Goal: Contribute content: Contribute content

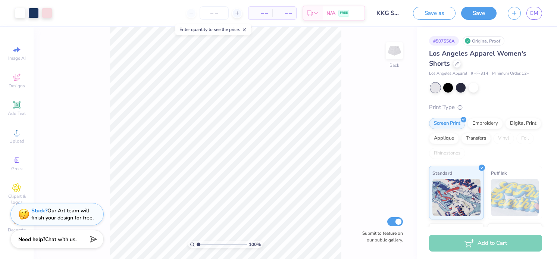
click at [551, 17] on div "Save as Save EM" at bounding box center [485, 13] width 144 height 26
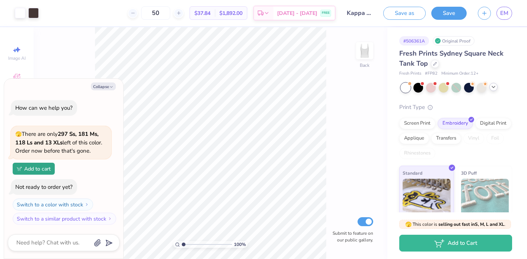
click at [496, 87] on icon at bounding box center [494, 87] width 6 height 6
type textarea "x"
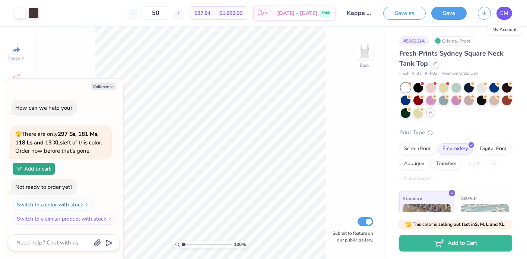
click at [502, 14] on span "EM" at bounding box center [505, 13] width 8 height 9
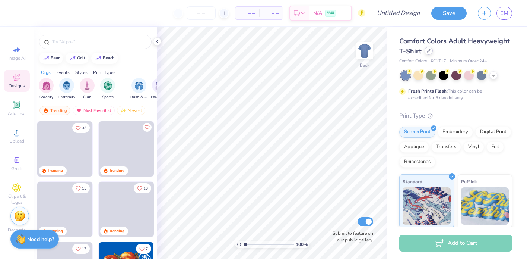
click at [428, 51] on icon at bounding box center [429, 51] width 4 height 4
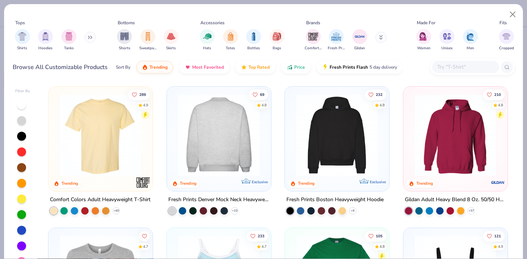
click at [174, 167] on img at bounding box center [129, 135] width 89 height 82
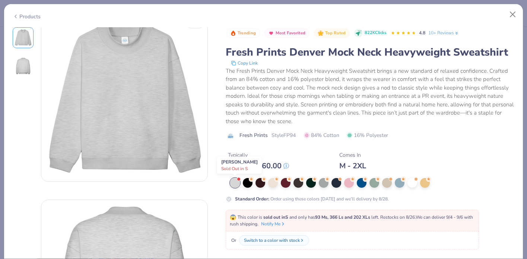
scroll to position [60, 0]
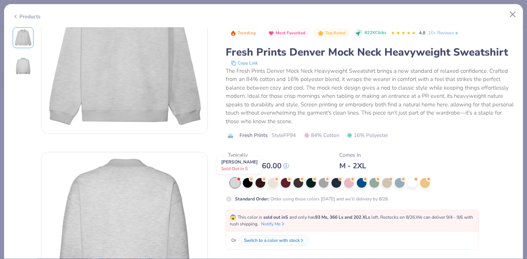
click at [235, 183] on div at bounding box center [235, 183] width 10 height 10
click at [234, 183] on div at bounding box center [235, 183] width 10 height 10
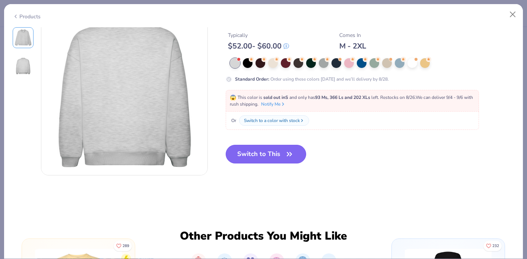
click at [275, 154] on button "Switch to This" at bounding box center [266, 154] width 81 height 19
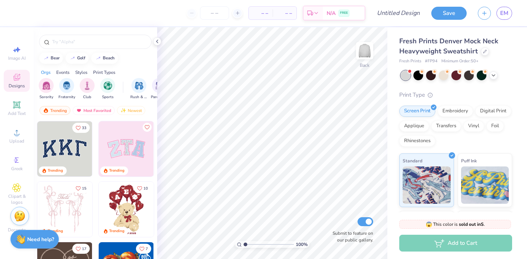
click at [66, 148] on img at bounding box center [64, 148] width 55 height 55
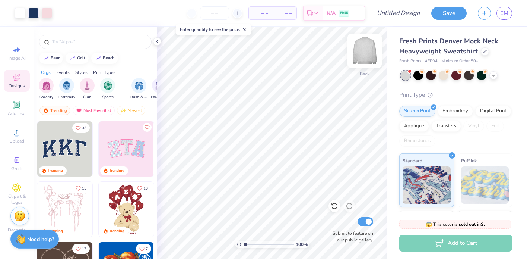
click at [369, 55] on img at bounding box center [365, 51] width 30 height 30
click at [108, 47] on div at bounding box center [95, 42] width 113 height 14
click at [47, 88] on img "filter for Sorority" at bounding box center [46, 85] width 9 height 9
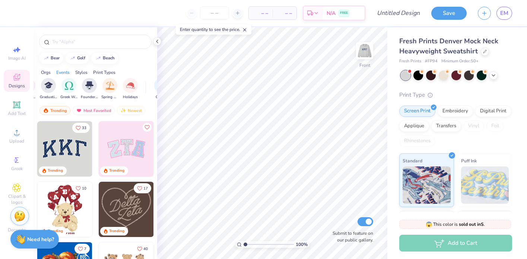
scroll to position [0, 258]
click at [86, 89] on img "filter for Greek Week" at bounding box center [86, 85] width 9 height 9
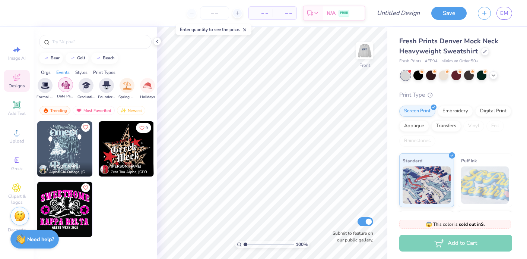
scroll to position [0, 0]
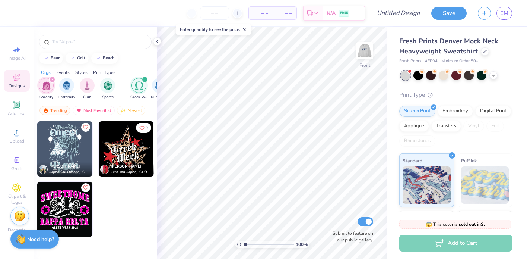
click at [145, 78] on icon "filter for Greek Week" at bounding box center [145, 79] width 3 height 3
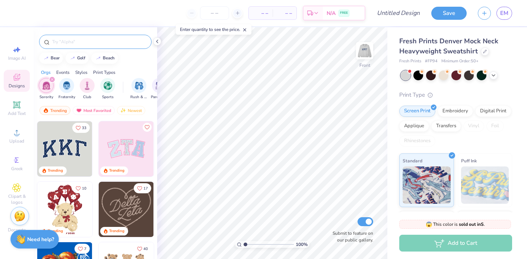
click at [85, 47] on div at bounding box center [95, 42] width 113 height 14
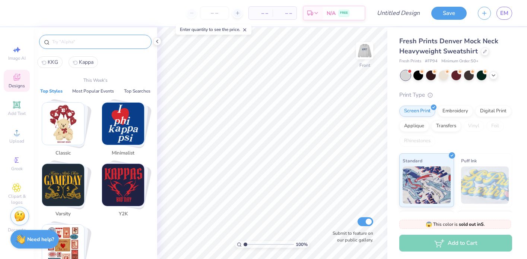
click at [83, 40] on input "text" at bounding box center [98, 41] width 95 height 7
click at [54, 64] on span "KKG" at bounding box center [53, 62] width 10 height 7
type input "KKG"
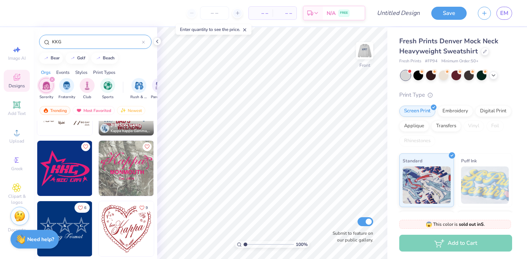
scroll to position [1303, 0]
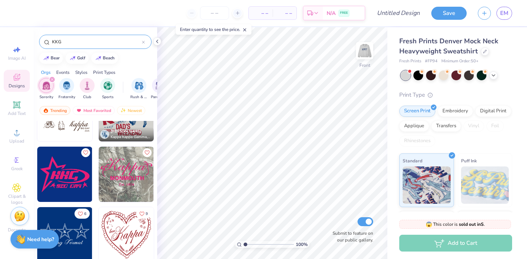
click at [128, 175] on img at bounding box center [126, 173] width 55 height 55
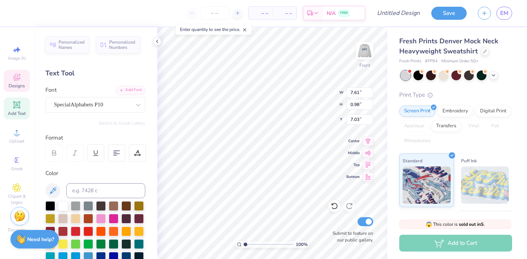
scroll to position [0, 0]
type textarea "PITT"
type input "15.86"
type input "3.02"
type input "0.93"
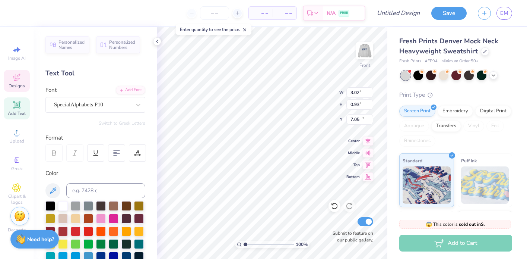
type input "20.12"
type input "3.41"
type input "0.65"
type input "21.61"
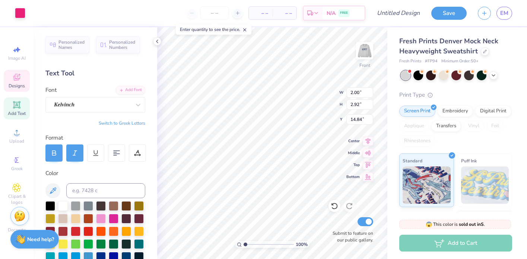
type input "14.84"
type input "2.20"
type input "3.16"
type input "14.73"
click at [17, 81] on icon at bounding box center [16, 77] width 9 height 9
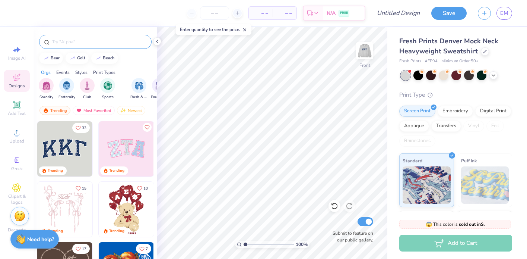
click at [73, 40] on input "text" at bounding box center [98, 41] width 95 height 7
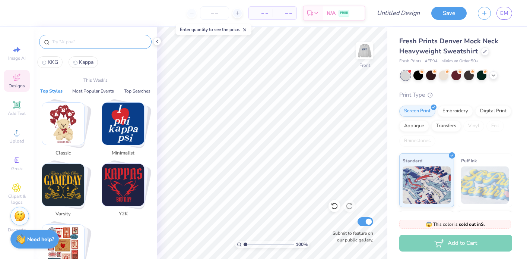
click at [52, 59] on span "KKG" at bounding box center [53, 62] width 10 height 7
type input "KKG"
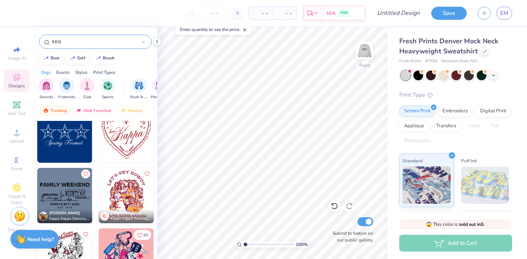
scroll to position [1401, 0]
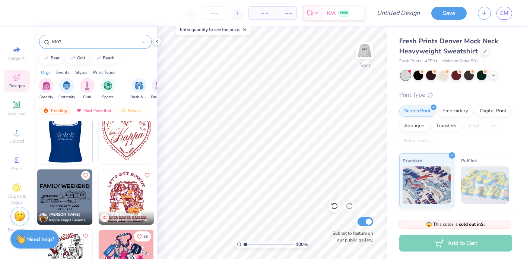
click at [77, 138] on div at bounding box center [65, 136] width 166 height 55
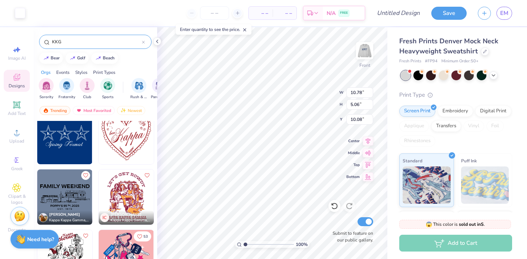
type input "10.08"
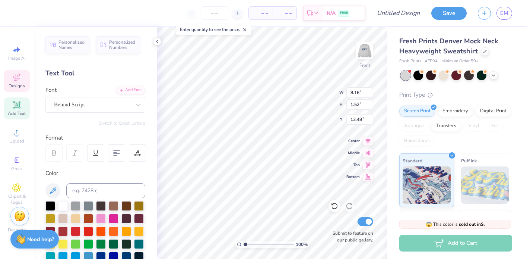
scroll to position [0, 0]
type textarea "S"
type textarea "Est. 1870"
click at [112, 255] on div at bounding box center [114, 256] width 10 height 10
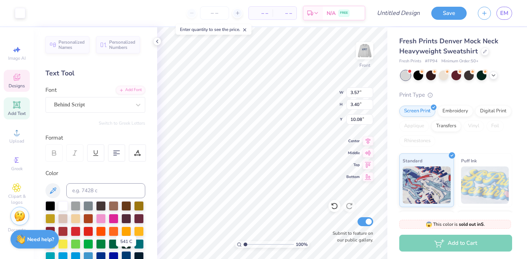
click at [127, 253] on div at bounding box center [127, 256] width 10 height 10
click at [126, 254] on div at bounding box center [127, 256] width 10 height 10
click at [126, 256] on div at bounding box center [127, 256] width 10 height 10
click at [19, 16] on div at bounding box center [20, 12] width 10 height 10
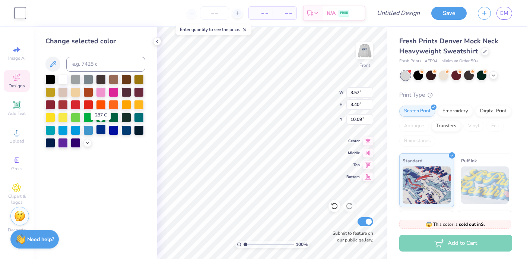
click at [103, 130] on div at bounding box center [101, 129] width 10 height 10
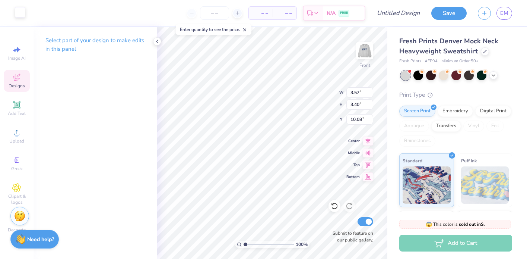
click at [19, 11] on div at bounding box center [20, 12] width 10 height 10
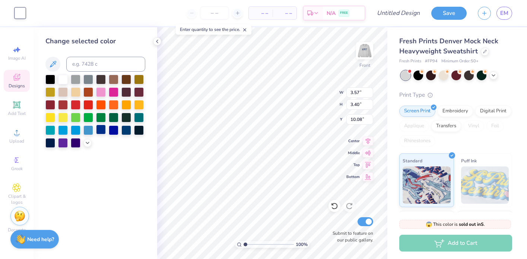
click at [105, 131] on div at bounding box center [101, 129] width 10 height 10
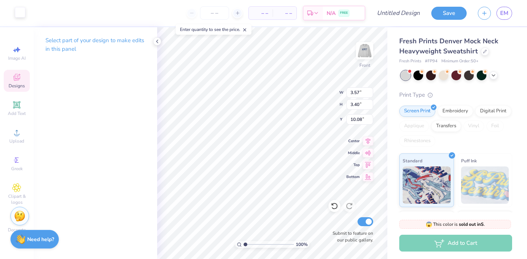
click at [17, 8] on div at bounding box center [20, 12] width 10 height 10
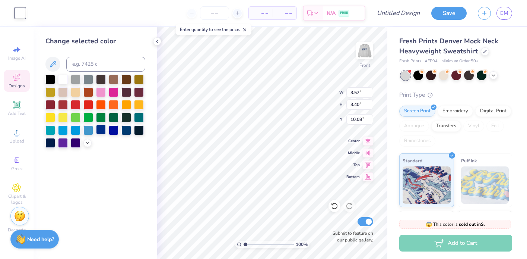
click at [103, 131] on div at bounding box center [101, 129] width 10 height 10
type input "0.58"
type input "0.56"
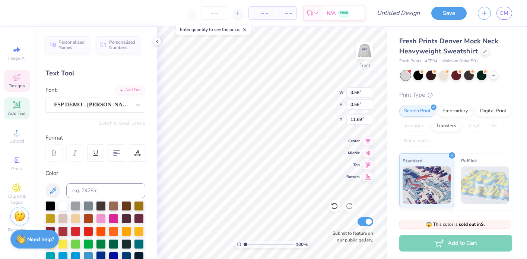
click at [102, 254] on div at bounding box center [101, 256] width 10 height 10
type input "11.67"
click at [101, 254] on div at bounding box center [101, 256] width 10 height 10
type input "0.56"
type input "0.57"
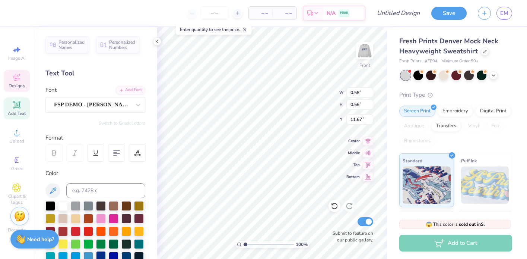
type input "11.68"
click at [103, 253] on div at bounding box center [101, 256] width 10 height 10
click at [151, 154] on div "Personalized Names Personalized Numbers Text Tool Add Font Font FSP DEMO - [PER…" at bounding box center [96, 142] width 124 height 231
click at [22, 82] on div "Designs" at bounding box center [17, 81] width 26 height 22
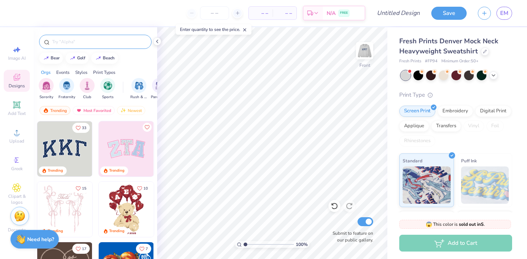
click at [79, 45] on div at bounding box center [95, 42] width 113 height 14
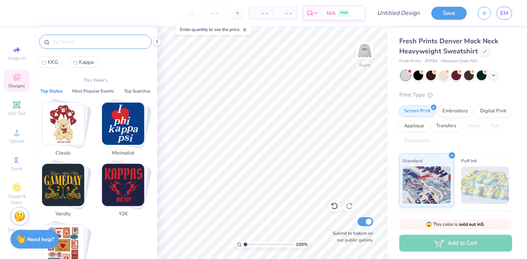
click at [72, 43] on input "text" at bounding box center [98, 41] width 95 height 7
click at [54, 62] on span "KKG" at bounding box center [53, 62] width 10 height 7
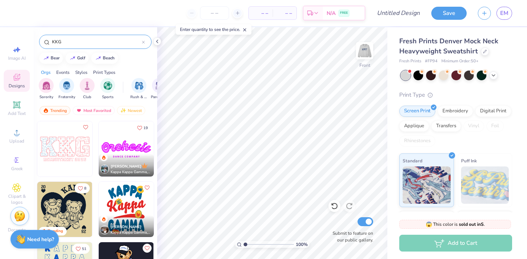
click at [78, 44] on input "KKG" at bounding box center [96, 41] width 91 height 7
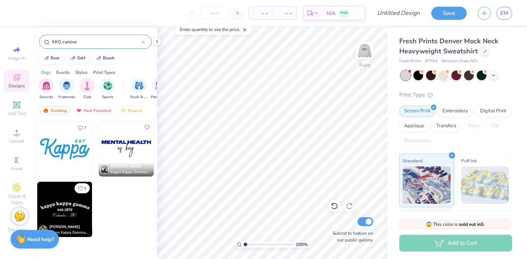
click at [78, 42] on input "KKG cursive" at bounding box center [96, 41] width 91 height 7
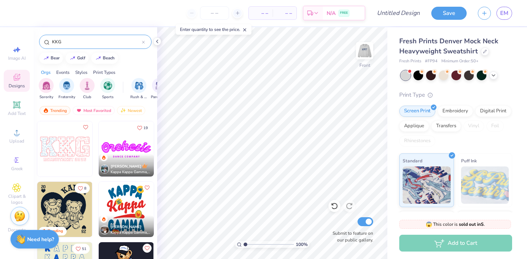
type input "KKG"
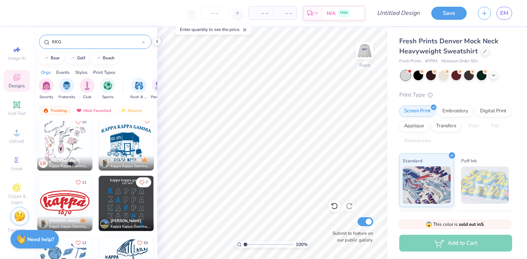
scroll to position [2745, 0]
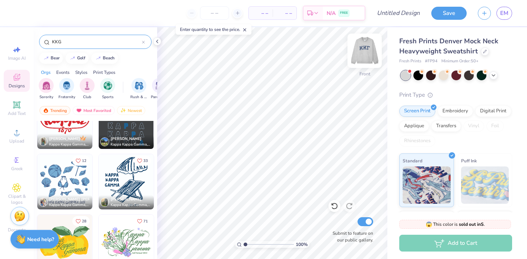
click at [363, 54] on img at bounding box center [365, 51] width 30 height 30
click at [364, 55] on img at bounding box center [365, 51] width 30 height 30
click at [122, 178] on img at bounding box center [126, 181] width 55 height 55
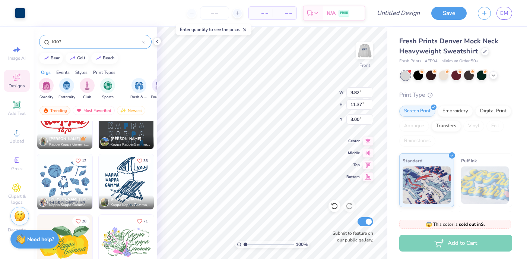
type input "9.82"
type input "11.37"
type input "8.06"
type input "9.34"
type input "12.25"
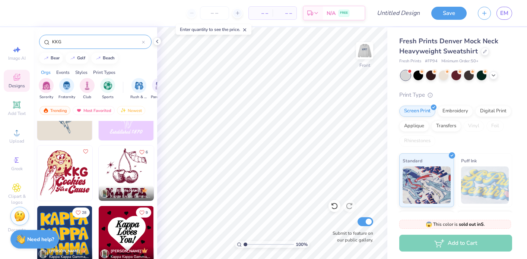
scroll to position [3135, 0]
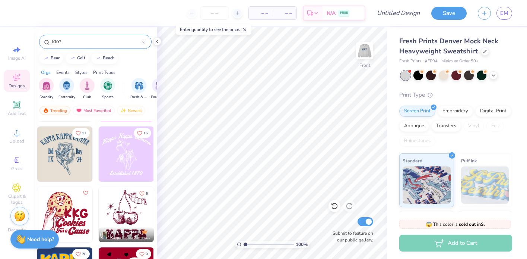
click at [130, 162] on img at bounding box center [126, 153] width 55 height 55
type input "6.91"
click at [18, 16] on div at bounding box center [20, 12] width 10 height 10
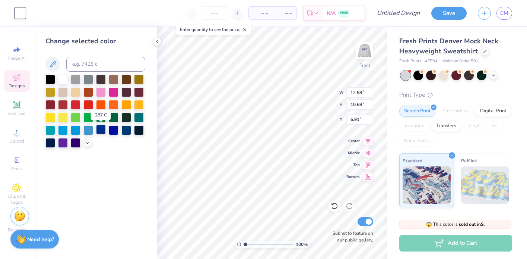
click at [99, 133] on div at bounding box center [101, 129] width 10 height 10
click at [362, 51] on img at bounding box center [365, 51] width 30 height 30
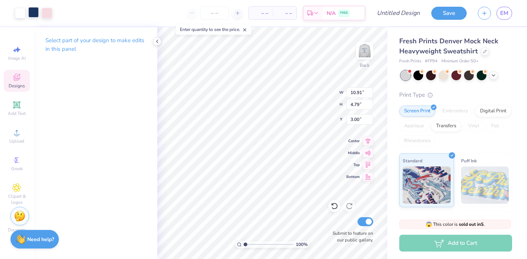
click at [34, 13] on div at bounding box center [33, 12] width 10 height 10
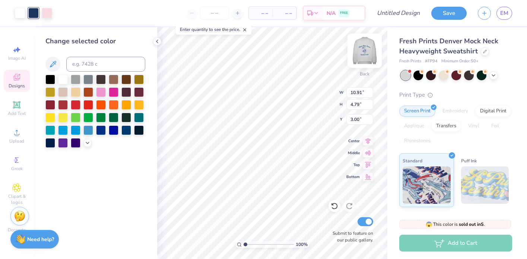
click at [362, 51] on img at bounding box center [365, 51] width 30 height 30
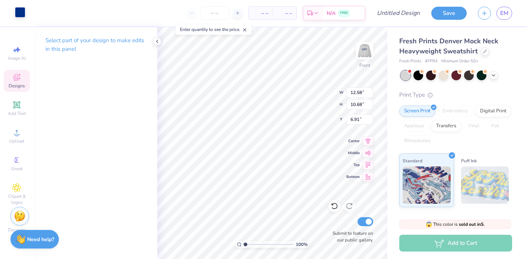
click at [21, 11] on div at bounding box center [20, 12] width 10 height 10
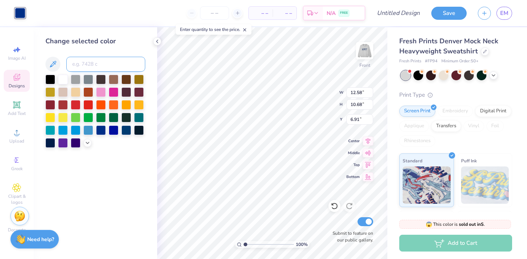
click at [98, 63] on input at bounding box center [105, 64] width 79 height 15
type input "534"
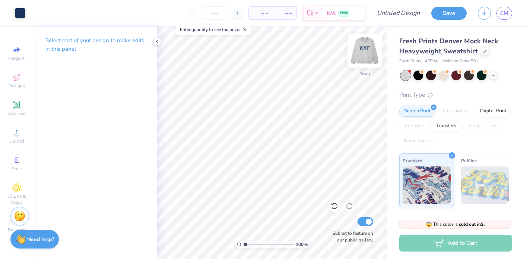
click at [367, 54] on img at bounding box center [365, 51] width 30 height 30
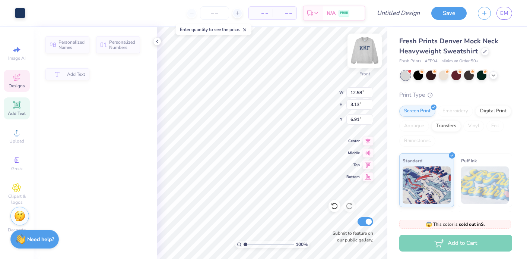
type input "3.13"
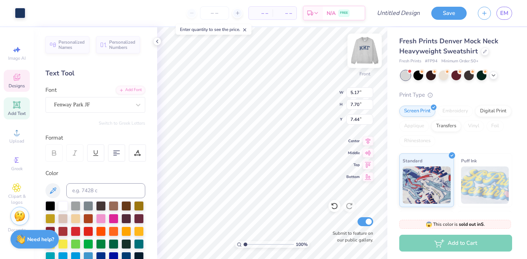
type input "7.44"
type input "8.38"
type input "1.14"
type input "19.68"
type input "5.17"
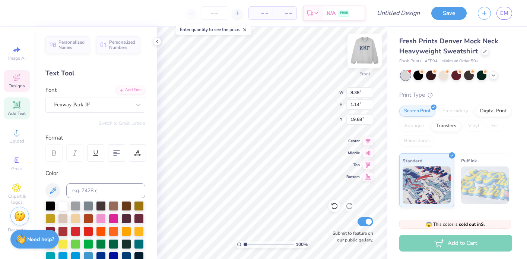
type input "7.70"
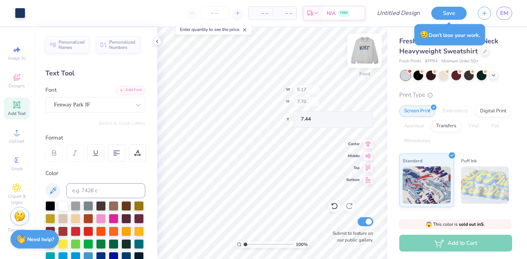
type input "10.93"
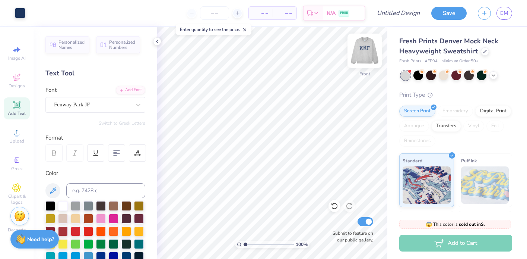
click at [367, 53] on img at bounding box center [365, 51] width 30 height 30
click at [369, 54] on img at bounding box center [365, 51] width 30 height 30
click at [19, 78] on icon at bounding box center [16, 77] width 9 height 9
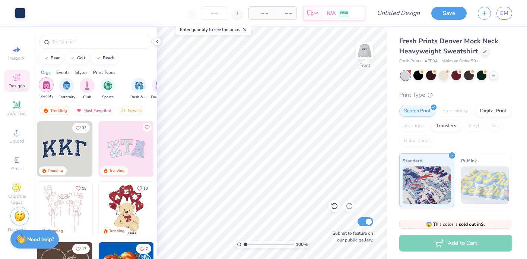
click at [52, 85] on div "filter for Sorority" at bounding box center [46, 84] width 15 height 15
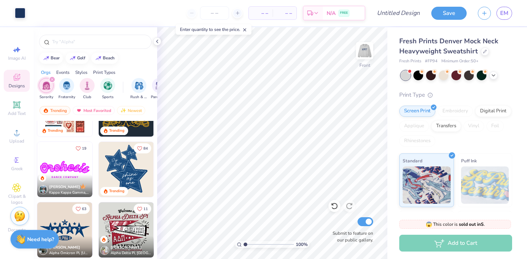
scroll to position [361, 0]
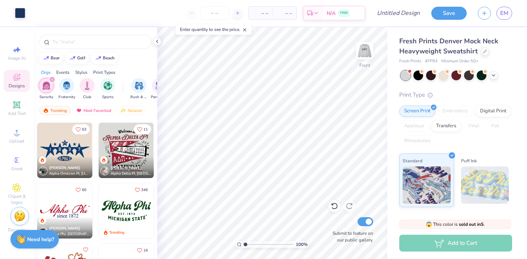
click at [64, 212] on img at bounding box center [64, 210] width 55 height 55
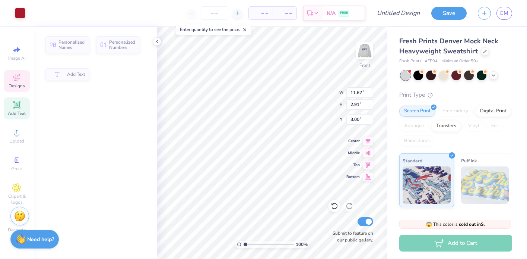
type input "2.91"
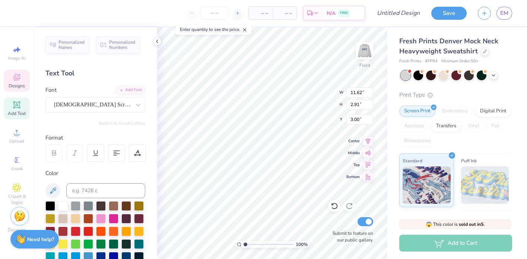
scroll to position [0, 0]
type textarea "AKa"
type input "6.30"
type input "2.13"
type input "2.82"
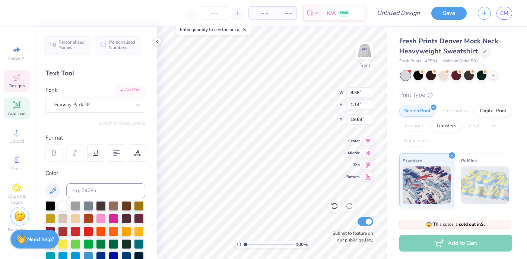
type textarea "Est. 1870"
click at [20, 79] on icon at bounding box center [16, 77] width 9 height 9
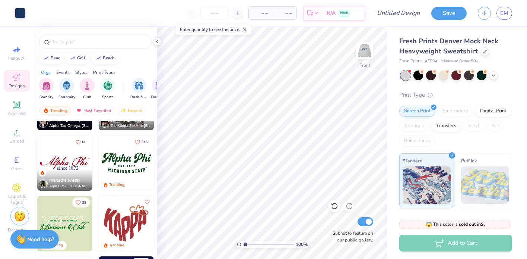
scroll to position [514, 0]
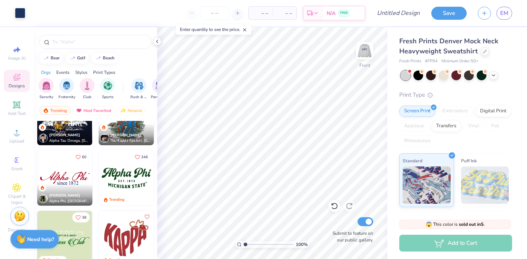
click at [79, 181] on img at bounding box center [64, 177] width 55 height 55
type input "19.40"
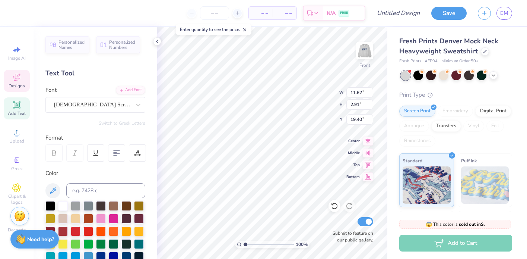
scroll to position [0, 0]
type textarea "A"
type textarea "Kappa Kappa Gamma"
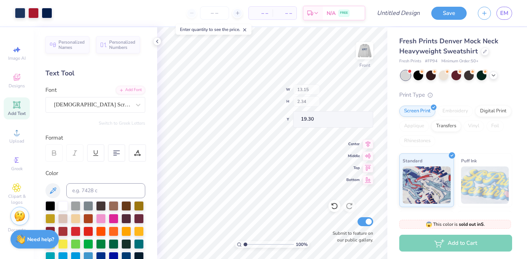
type input "13.15"
type input "2.34"
type input "19.30"
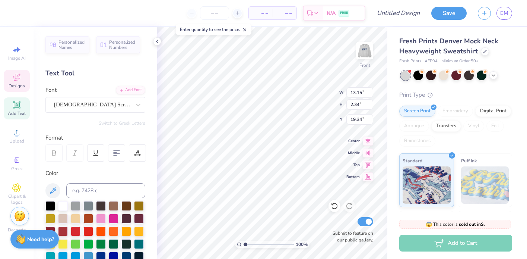
type input "19.34"
type textarea "since [DATE]"
type input "21.97"
click at [93, 189] on input at bounding box center [105, 190] width 79 height 15
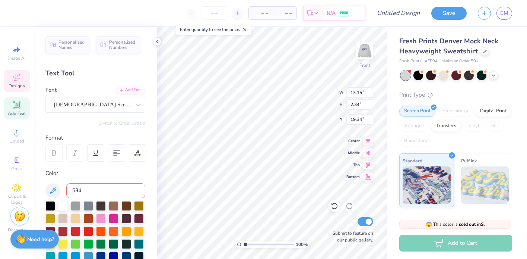
type input "534"
click at [97, 193] on input at bounding box center [105, 190] width 79 height 15
type input "534"
type textarea "Est. 1870"
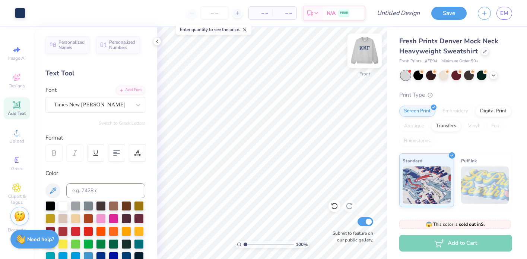
click at [370, 48] on img at bounding box center [365, 51] width 30 height 30
click at [368, 50] on img at bounding box center [365, 51] width 30 height 30
click at [362, 51] on img at bounding box center [365, 51] width 30 height 30
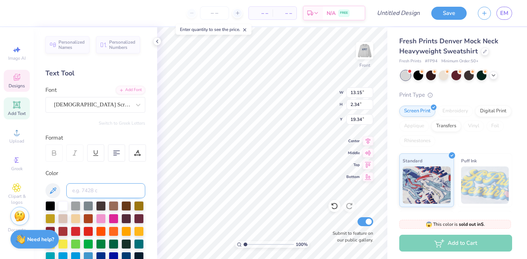
click at [91, 183] on input at bounding box center [105, 190] width 79 height 15
type input "705"
click at [60, 206] on div at bounding box center [63, 205] width 10 height 10
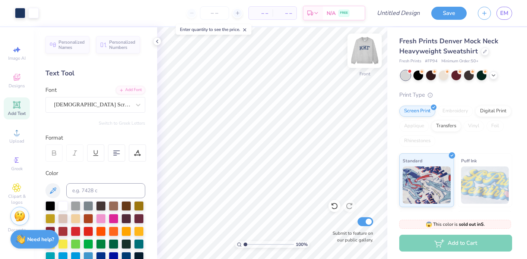
click at [363, 51] on img at bounding box center [365, 51] width 30 height 30
click at [363, 51] on img at bounding box center [364, 50] width 15 height 15
click at [365, 56] on img at bounding box center [365, 51] width 30 height 30
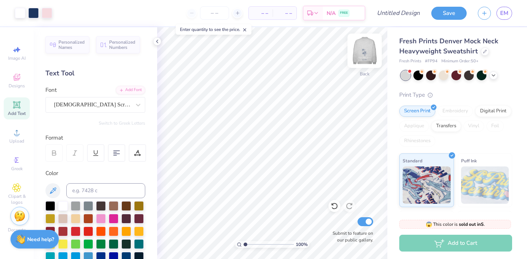
click at [363, 50] on img at bounding box center [365, 51] width 30 height 30
click at [372, 53] on img at bounding box center [365, 51] width 30 height 30
click at [398, 13] on input "Design Title" at bounding box center [408, 13] width 37 height 15
type input "KKG Mockneck"
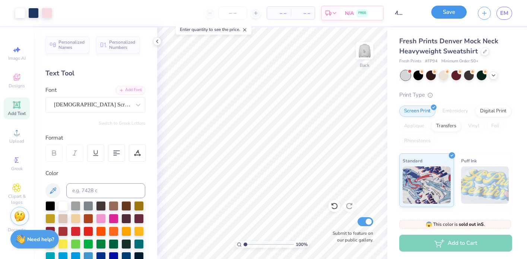
click at [440, 17] on button "Save" at bounding box center [449, 12] width 35 height 13
click at [505, 9] on span "EM" at bounding box center [505, 13] width 8 height 9
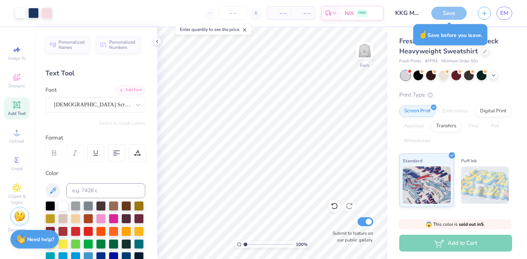
click at [457, 14] on div "Save" at bounding box center [449, 13] width 35 height 13
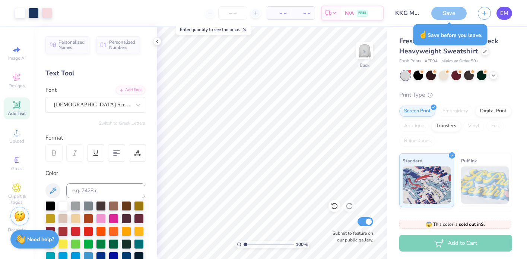
click at [512, 13] on link "EM" at bounding box center [505, 13] width 16 height 13
